Goal: Task Accomplishment & Management: Use online tool/utility

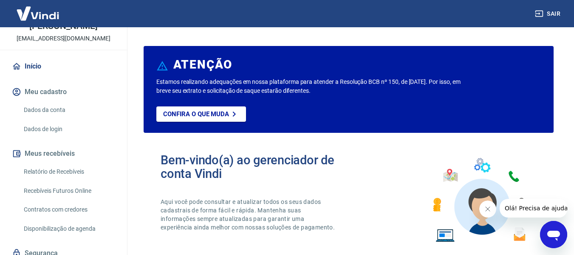
scroll to position [83, 0]
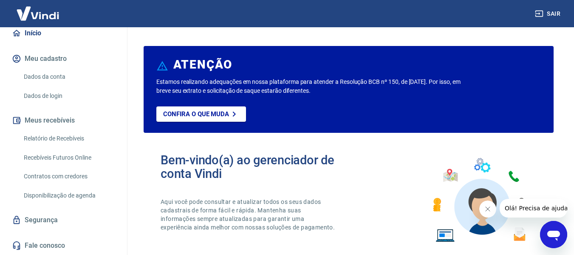
click at [80, 161] on link "Recebíveis Futuros Online" at bounding box center [68, 157] width 96 height 17
